Goal: Check status: Check status

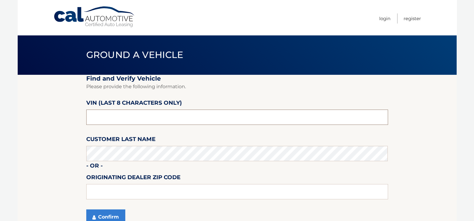
click at [126, 120] on input "text" at bounding box center [237, 116] width 302 height 15
type input "PC515933"
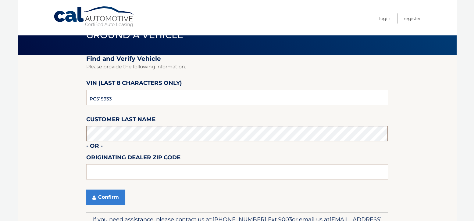
scroll to position [57, 0]
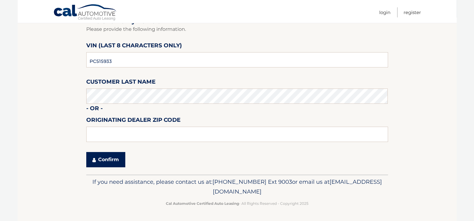
click at [110, 160] on button "Confirm" at bounding box center [105, 159] width 39 height 15
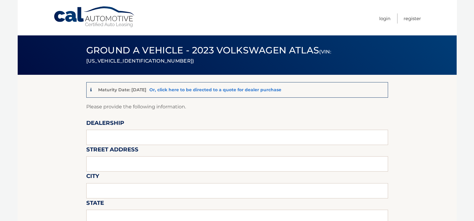
click at [221, 88] on link "Or, click here to be directed to a quote for dealer purchase" at bounding box center [215, 89] width 132 height 5
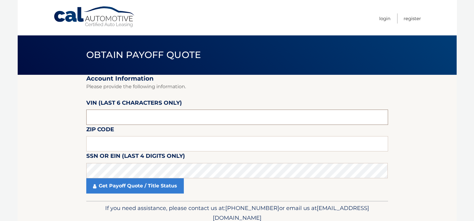
click at [162, 115] on input "text" at bounding box center [237, 116] width 302 height 15
drag, startPoint x: 130, startPoint y: 120, endPoint x: 81, endPoint y: 118, distance: 49.4
click at [81, 118] on section "Account Information Please provide the following information. VIN (last 6 chara…" at bounding box center [237, 138] width 439 height 126
type input "515933"
click at [109, 141] on input "text" at bounding box center [237, 143] width 302 height 15
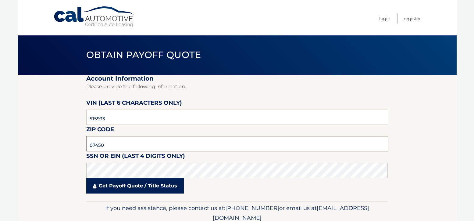
type input "07450"
click at [124, 186] on link "Get Payoff Quote / Title Status" at bounding box center [134, 185] width 97 height 15
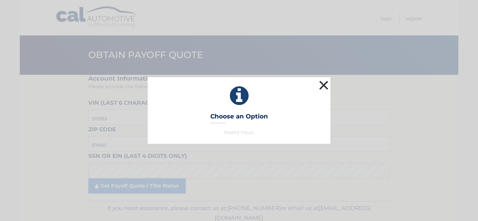
click at [324, 82] on button "×" at bounding box center [324, 85] width 12 height 12
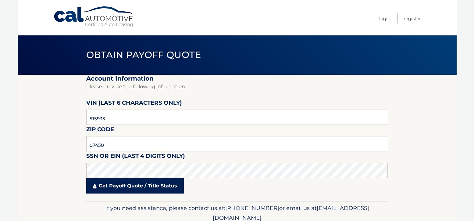
click at [161, 187] on link "Get Payoff Quote / Title Status" at bounding box center [134, 185] width 97 height 15
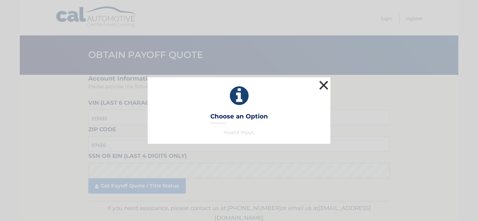
click at [322, 83] on button "×" at bounding box center [324, 85] width 12 height 12
